Goal: Task Accomplishment & Management: Manage account settings

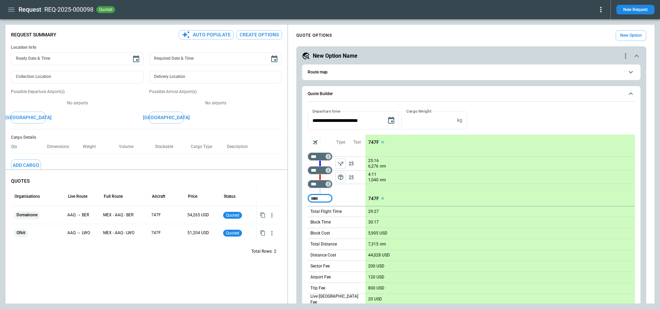
type textarea "*"
click at [602, 8] on icon at bounding box center [600, 9] width 8 height 8
click at [589, 31] on button "Lost" at bounding box center [592, 31] width 23 height 10
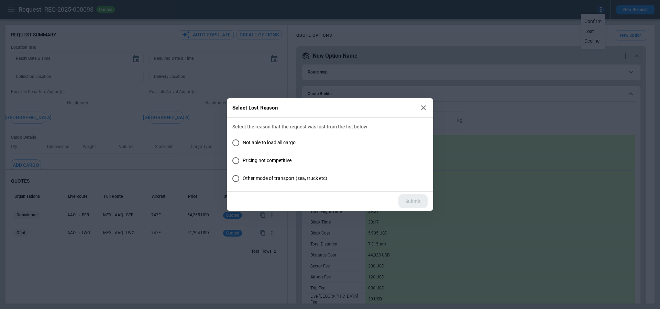
click at [422, 107] on icon at bounding box center [423, 107] width 5 height 5
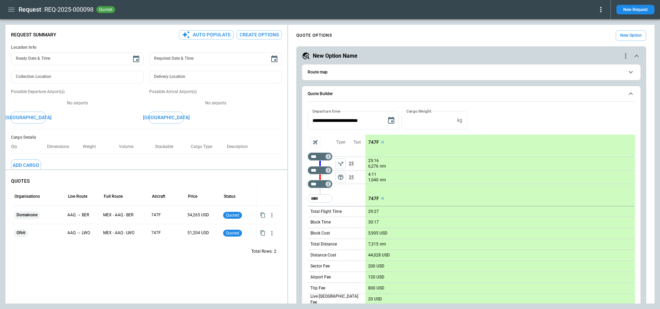
click at [10, 9] on icon "button" at bounding box center [11, 10] width 6 height 4
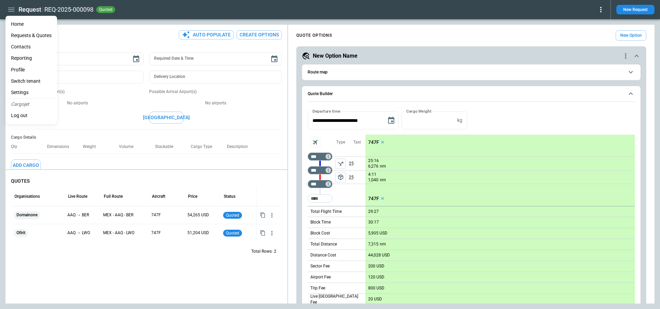
click at [36, 49] on li "Contacts" at bounding box center [31, 46] width 52 height 11
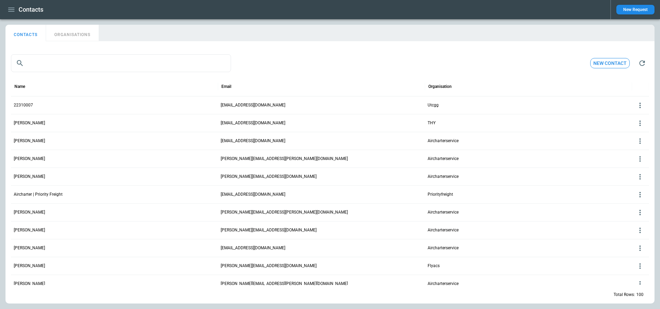
click at [641, 105] on icon at bounding box center [640, 105] width 8 height 8
click at [631, 124] on button "Delete" at bounding box center [634, 126] width 22 height 10
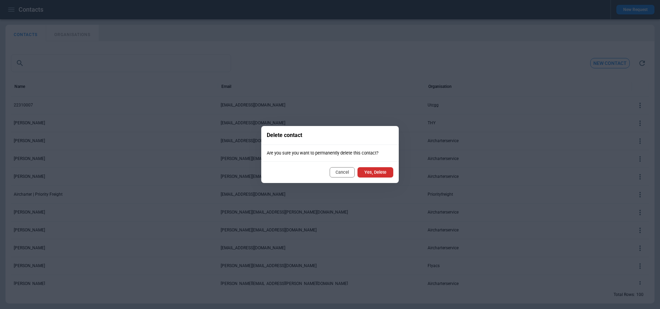
click at [344, 172] on button "Cancel" at bounding box center [341, 172] width 25 height 10
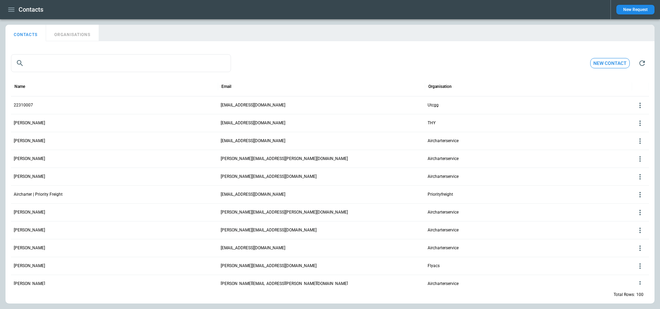
click at [13, 12] on icon "button" at bounding box center [11, 9] width 8 height 8
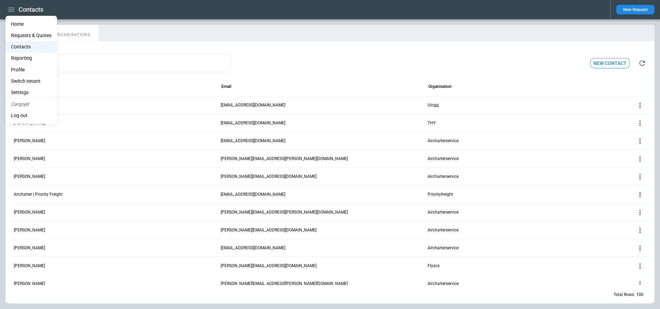
click at [27, 90] on li "Settings" at bounding box center [31, 92] width 52 height 11
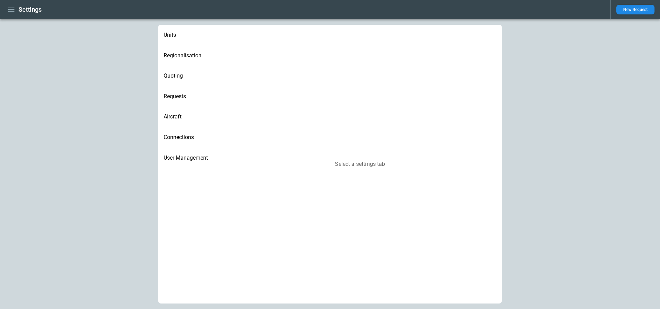
click at [182, 113] on div "Aircraft" at bounding box center [188, 117] width 60 height 21
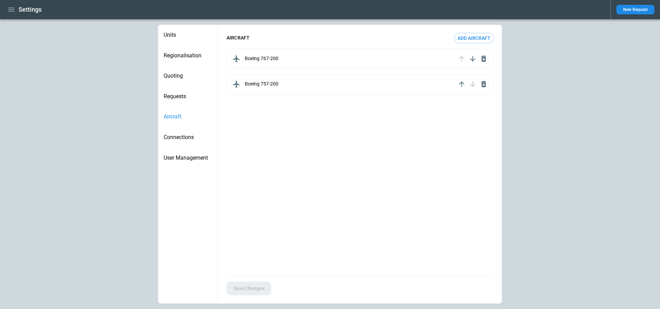
click at [184, 69] on div "Quoting" at bounding box center [188, 76] width 60 height 21
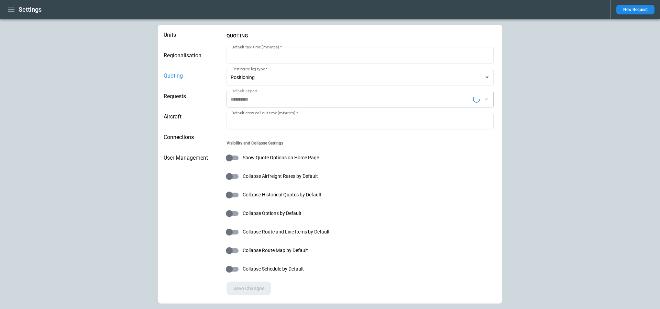
type input "**********"
click at [179, 133] on div "Connections" at bounding box center [188, 137] width 60 height 21
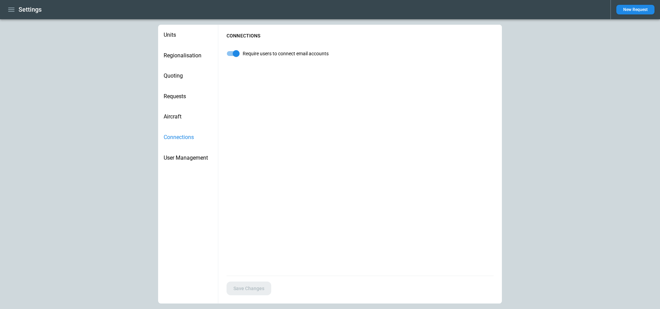
click at [186, 156] on span "User Management" at bounding box center [188, 158] width 49 height 7
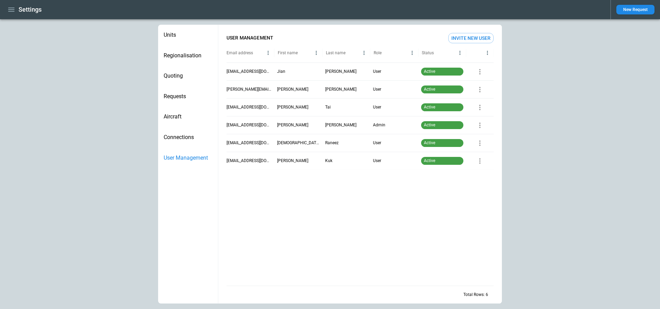
click at [11, 9] on icon "button" at bounding box center [11, 9] width 8 height 8
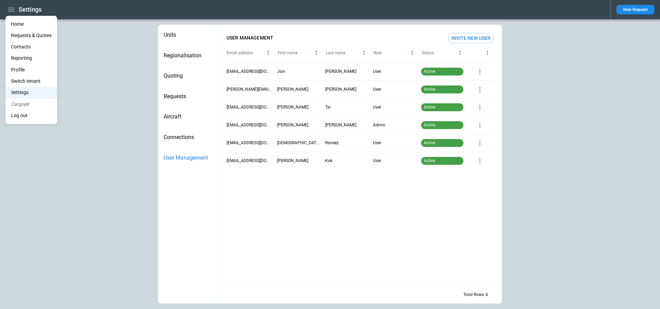
click at [15, 20] on li "Home" at bounding box center [31, 24] width 52 height 11
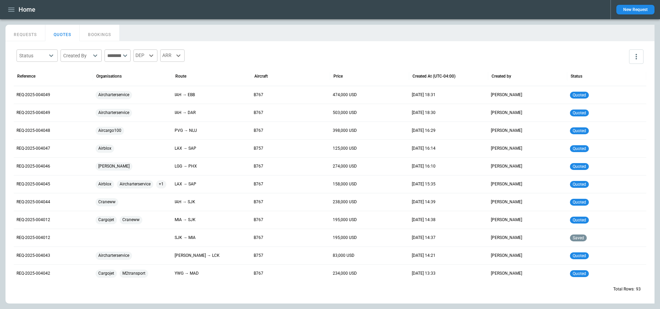
click at [13, 10] on icon "button" at bounding box center [11, 9] width 8 height 8
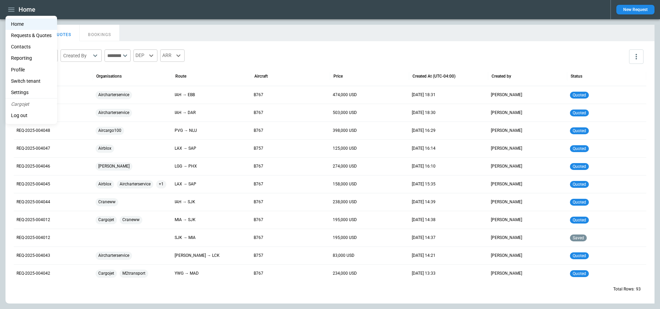
click at [32, 78] on li "Switch tenant" at bounding box center [31, 81] width 52 height 11
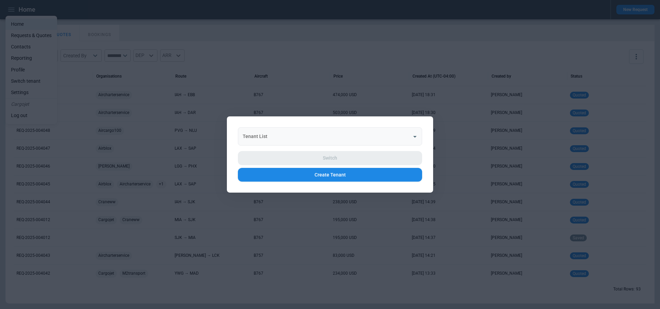
click at [283, 136] on input "Tenant List" at bounding box center [325, 137] width 168 height 12
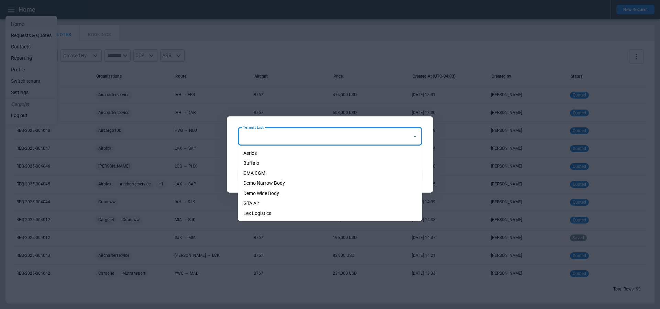
click at [288, 153] on li "Aerios" at bounding box center [330, 153] width 184 height 10
type input "******"
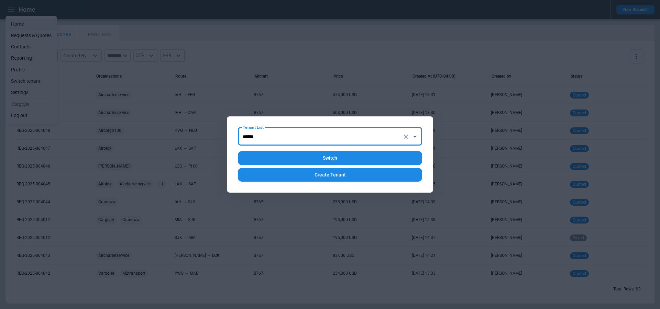
click at [299, 158] on button "Switch" at bounding box center [330, 158] width 184 height 14
